Goal: Task Accomplishment & Management: Use online tool/utility

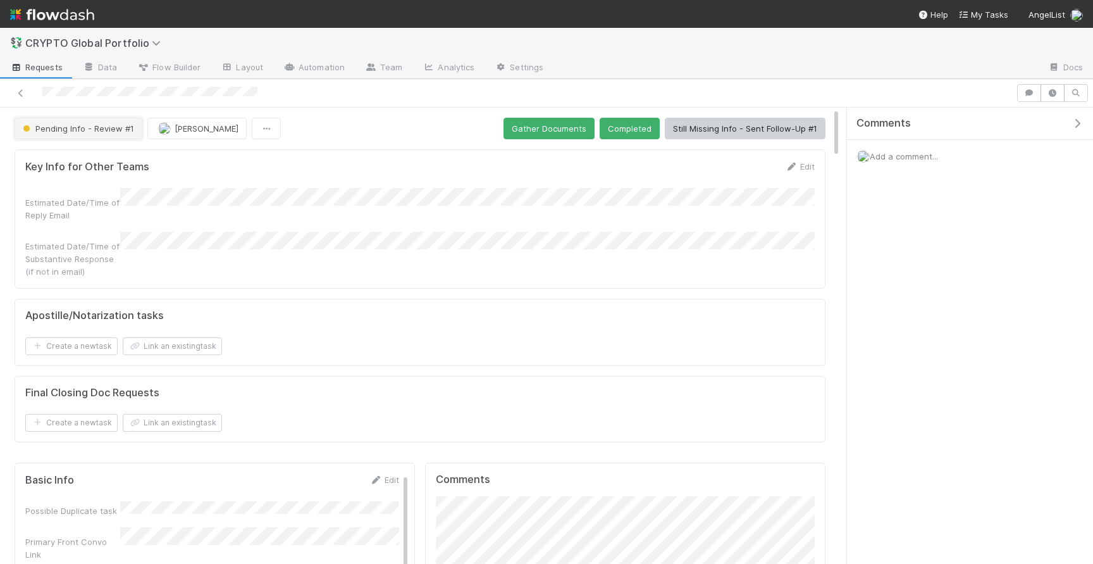
click at [97, 132] on span "Pending Info - Review #1" at bounding box center [77, 128] width 114 height 10
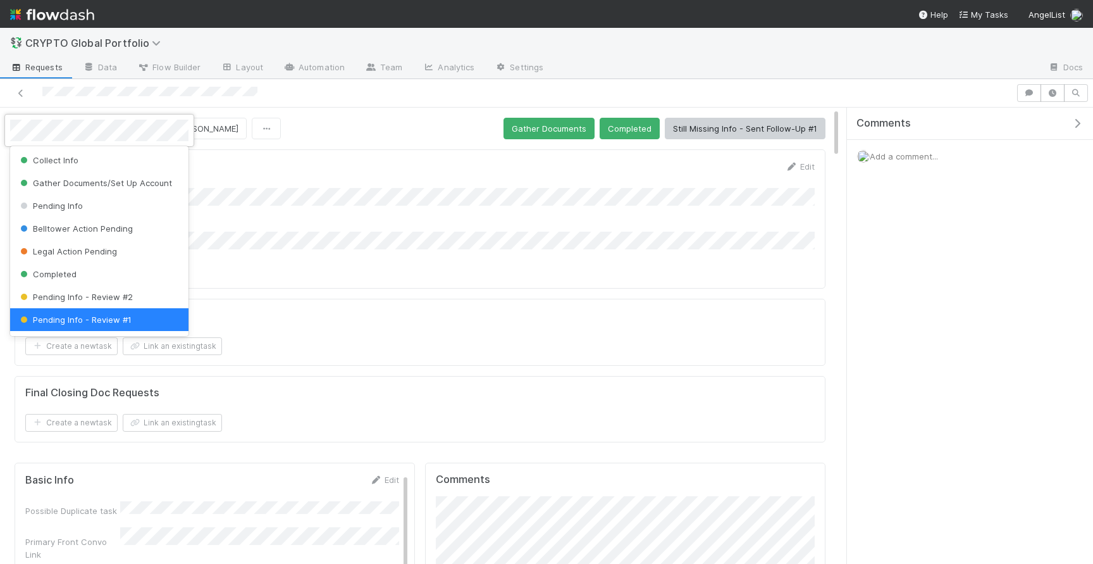
scroll to position [3, 0]
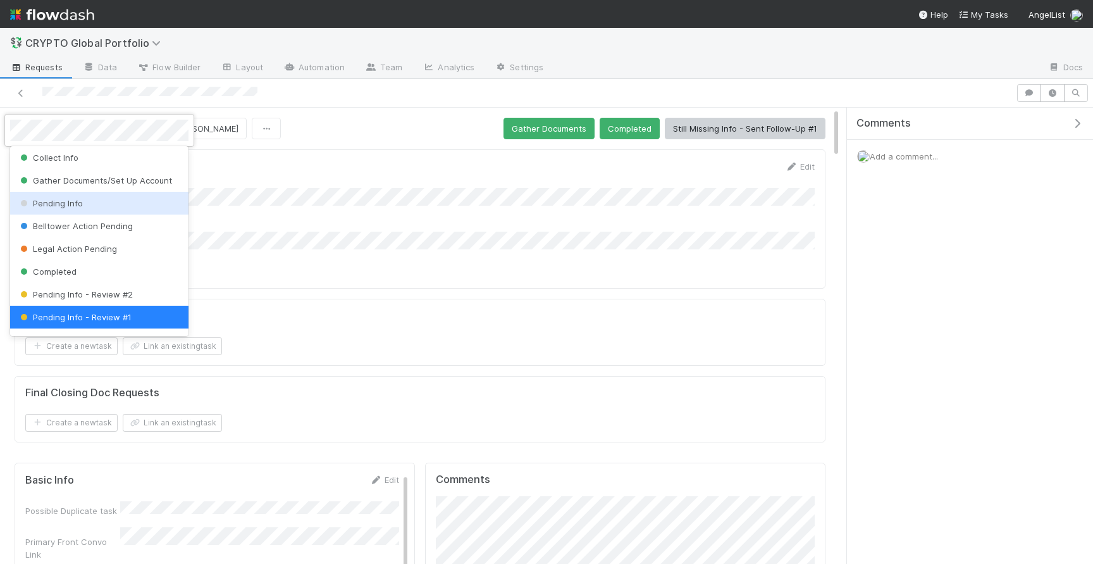
click at [117, 195] on div "Pending Info" at bounding box center [99, 203] width 178 height 23
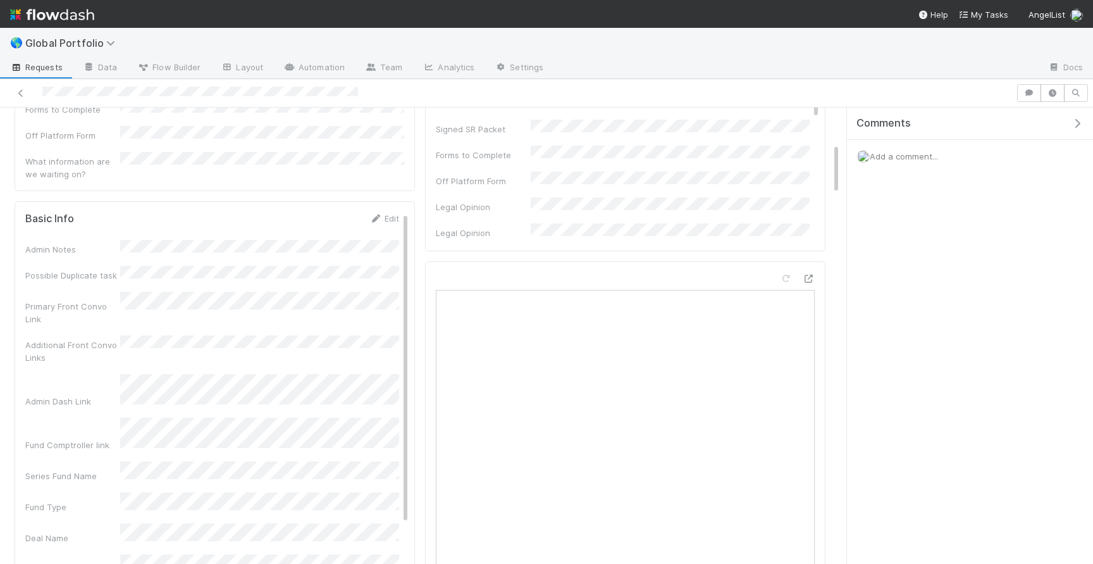
scroll to position [312, 0]
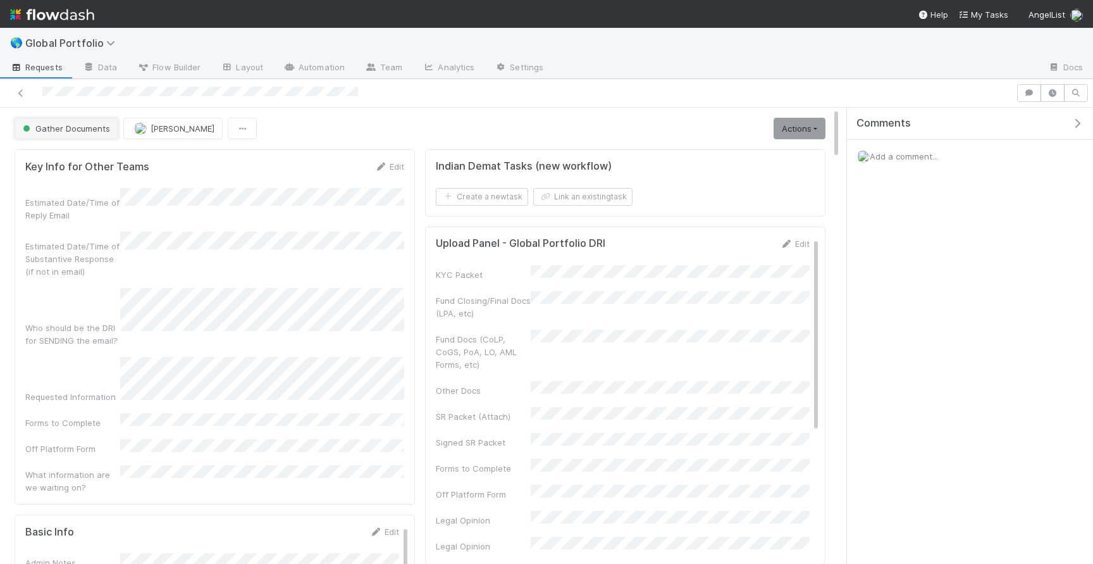
click at [37, 128] on span "Gather Documents" at bounding box center [65, 128] width 90 height 10
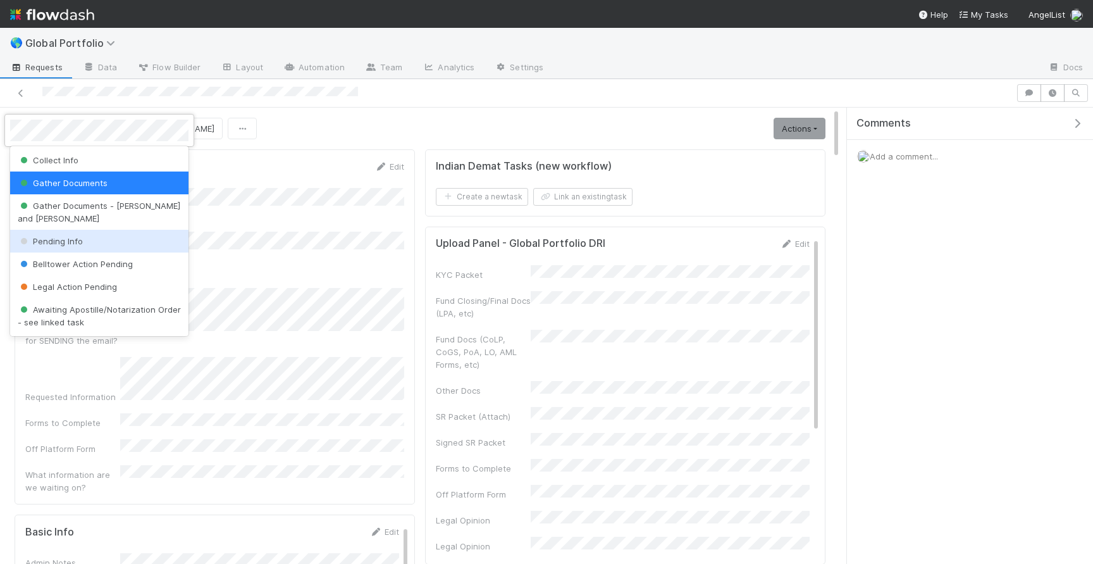
click at [60, 236] on span "Pending Info" at bounding box center [50, 241] width 65 height 10
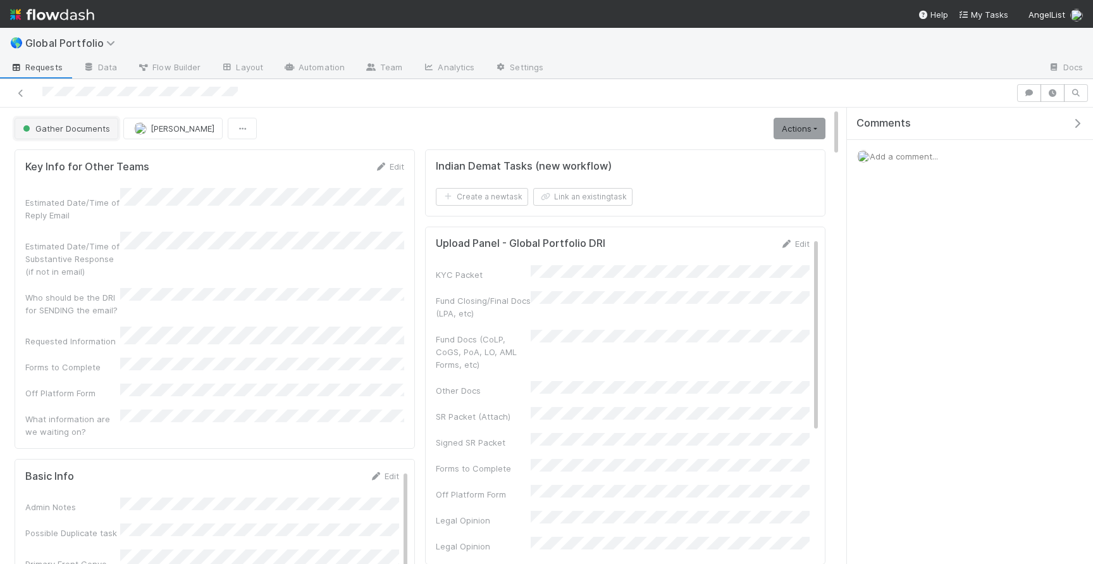
click at [54, 125] on span "Gather Documents" at bounding box center [65, 128] width 90 height 10
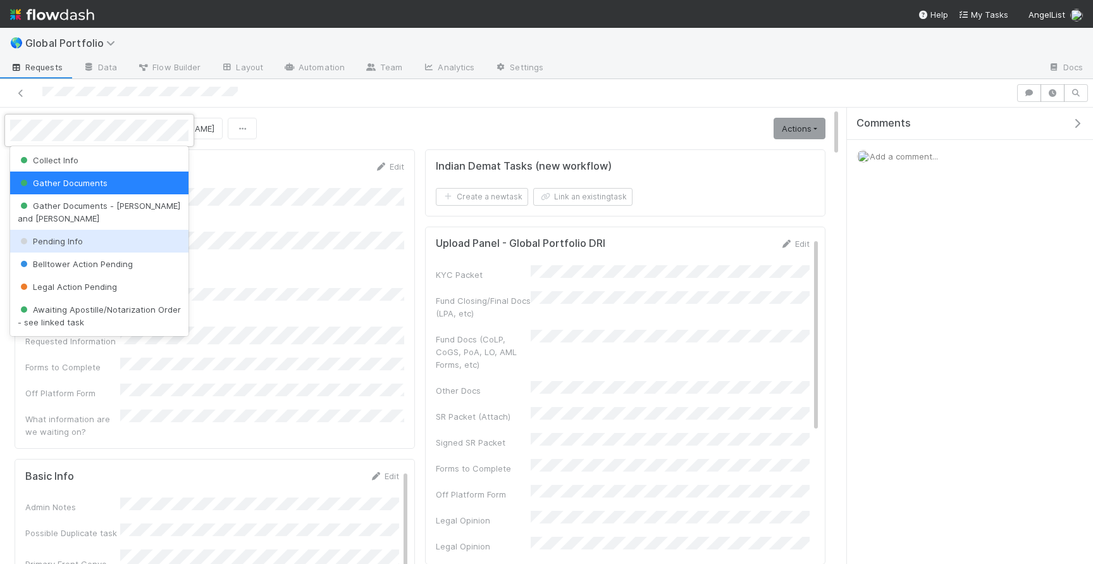
click at [68, 230] on div "Pending Info" at bounding box center [99, 241] width 178 height 23
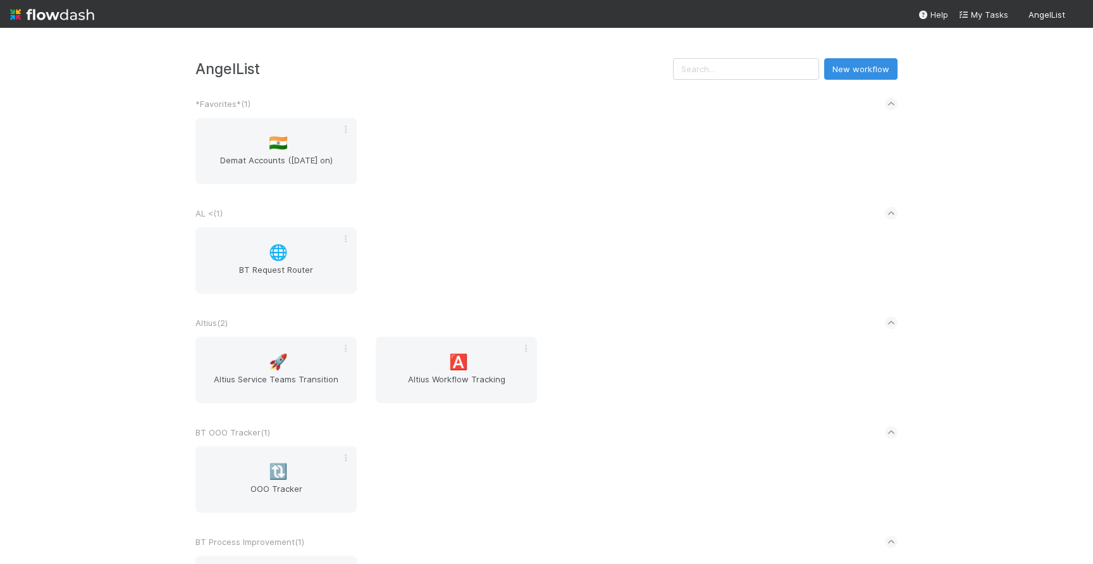
scroll to position [1450, 0]
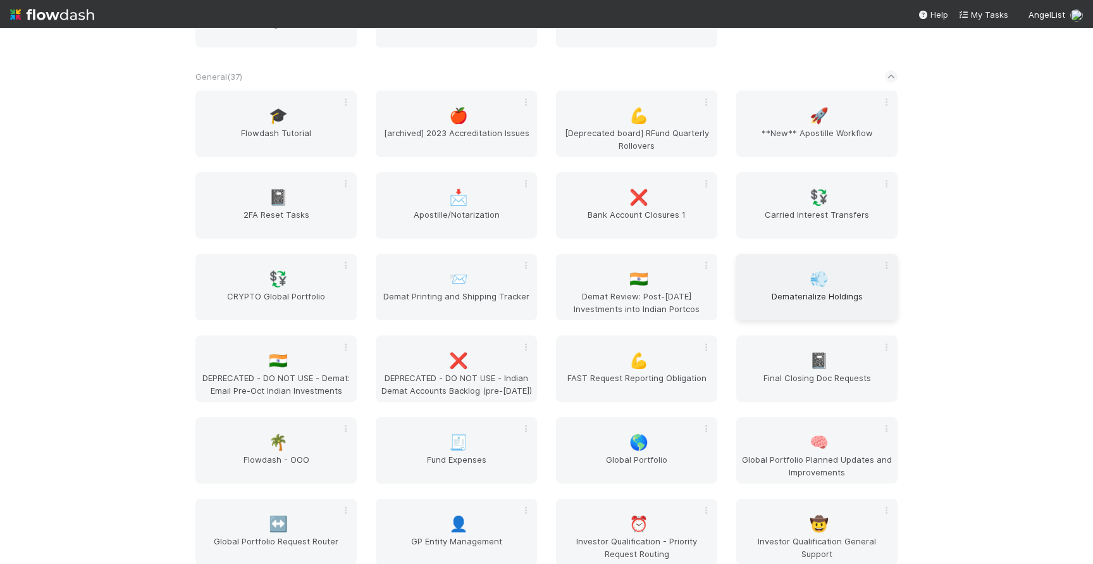
click at [779, 275] on div "💨 Dematerialize Holdings" at bounding box center [816, 287] width 161 height 66
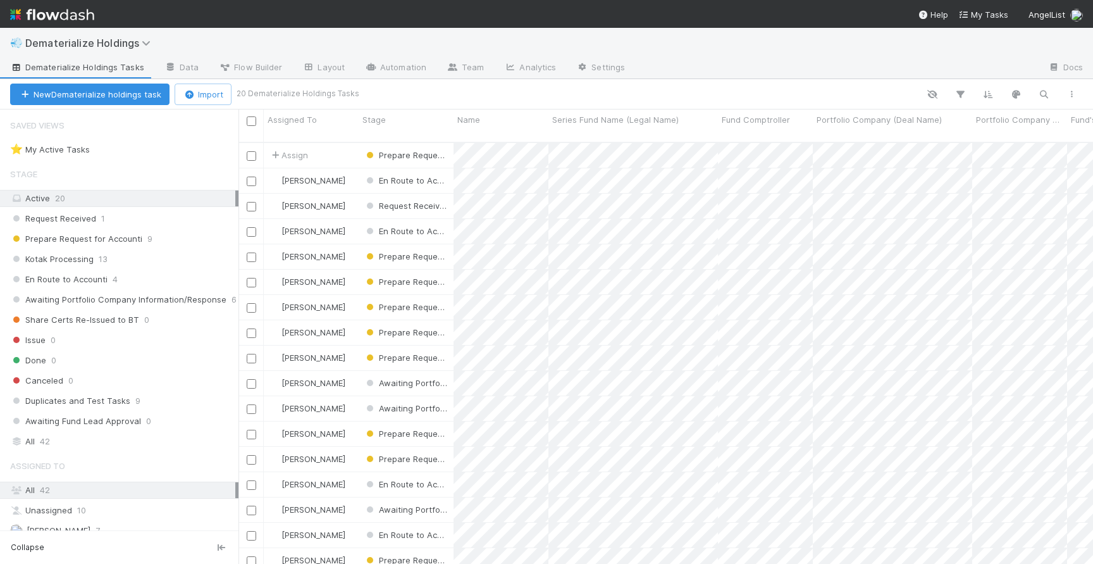
scroll to position [431, 855]
click at [174, 241] on div "Prepare Request for Accounti 9" at bounding box center [124, 239] width 228 height 16
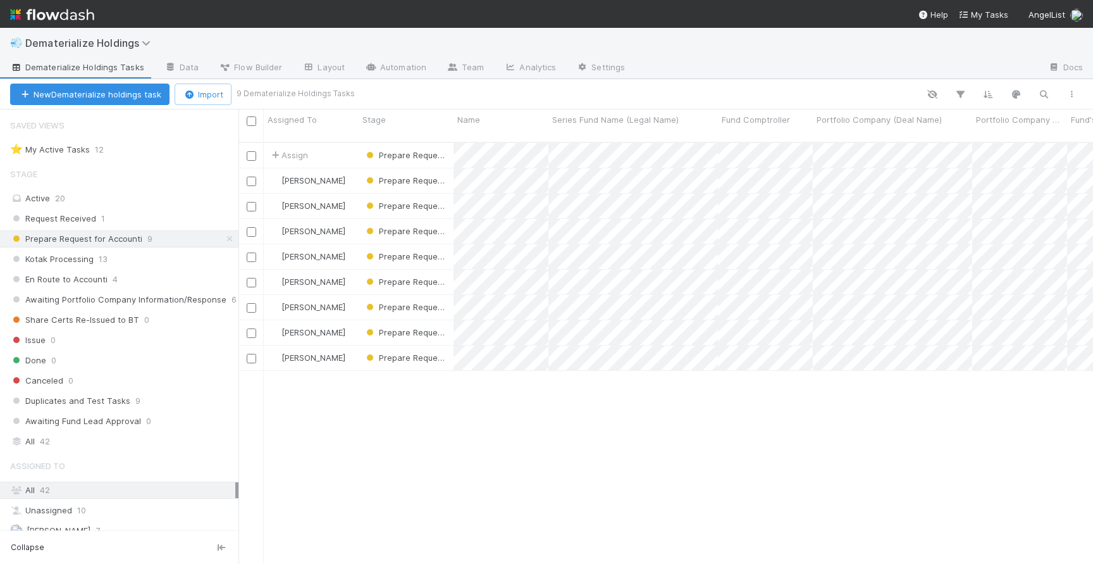
scroll to position [431, 855]
